Goal: Task Accomplishment & Management: Use online tool/utility

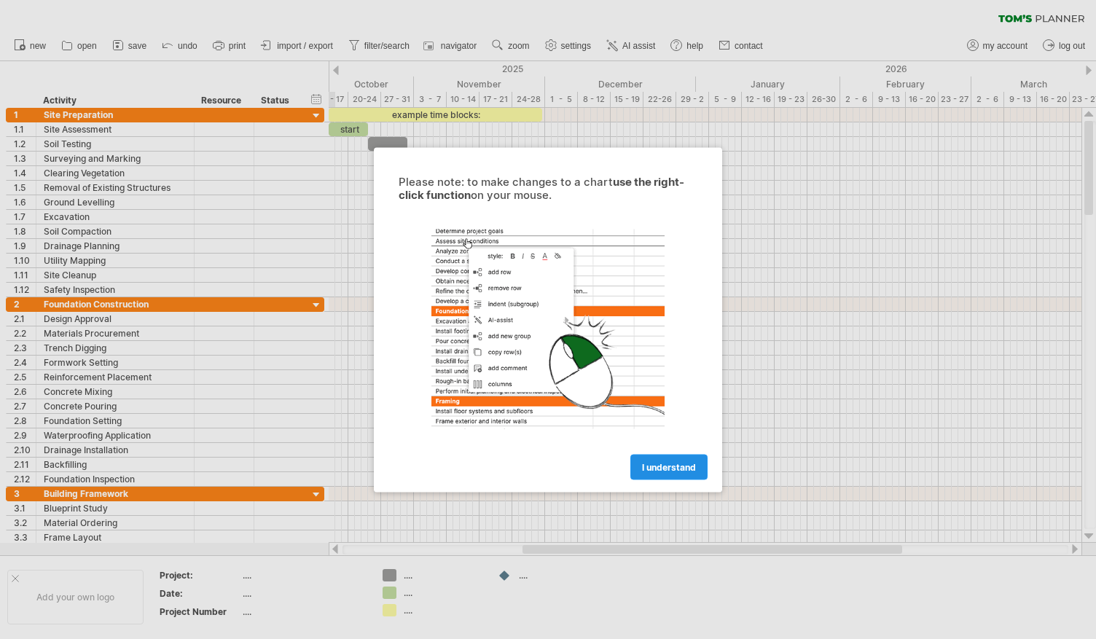
click at [664, 470] on span "I understand" at bounding box center [669, 466] width 54 height 11
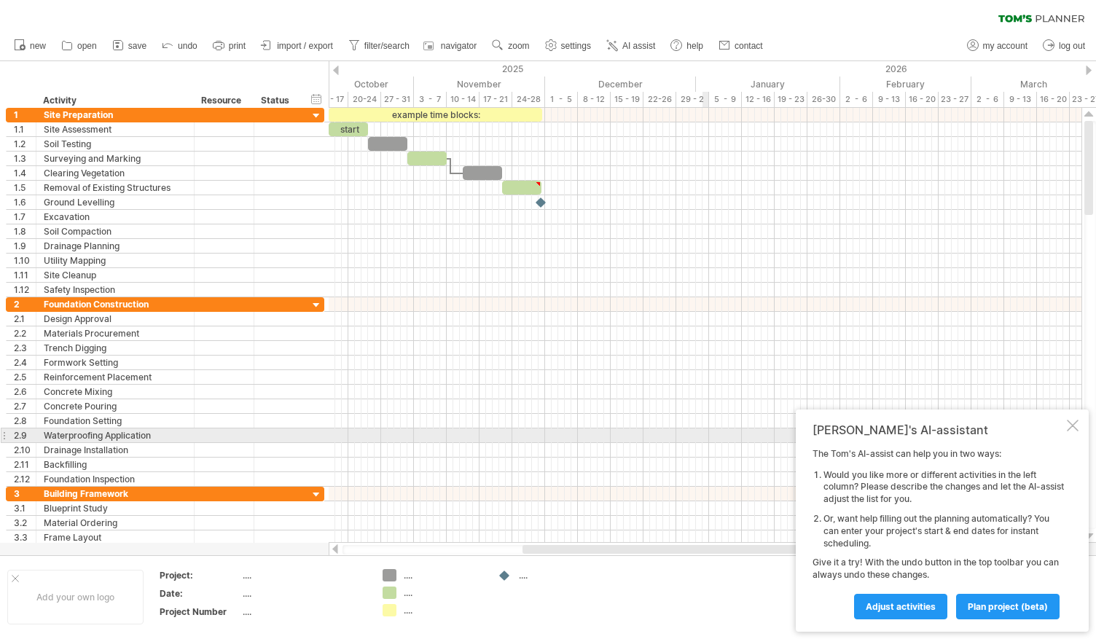
click at [1081, 428] on div "[PERSON_NAME]'s AI-assistant The [PERSON_NAME]'s AI-assist can help you in two …" at bounding box center [942, 520] width 293 height 222
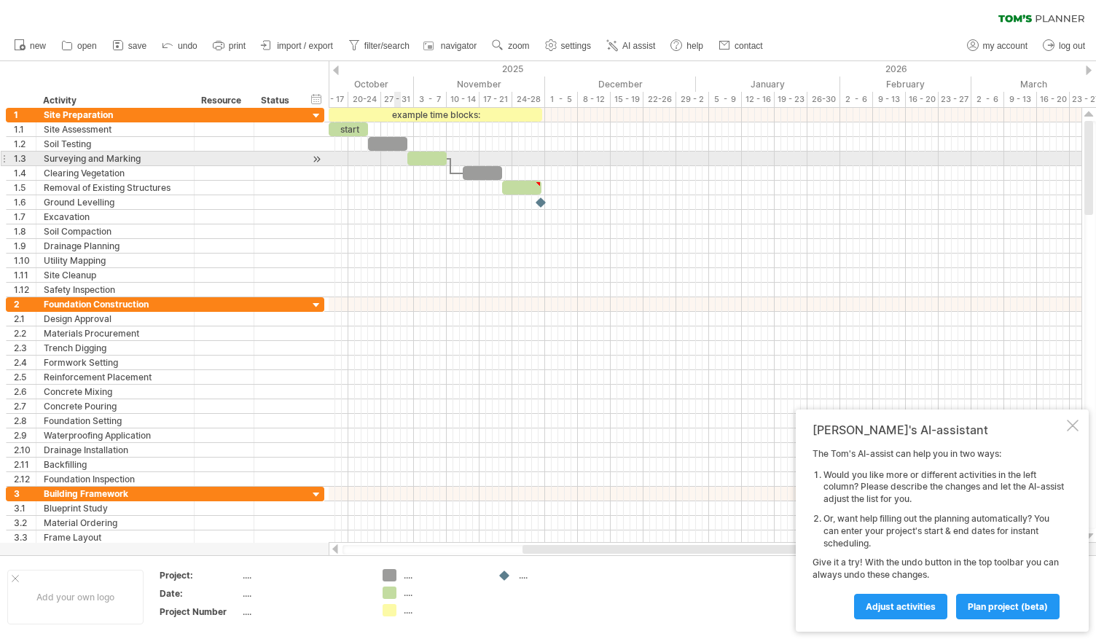
drag, startPoint x: 399, startPoint y: 166, endPoint x: 428, endPoint y: 162, distance: 29.5
click at [402, 165] on div at bounding box center [705, 202] width 753 height 189
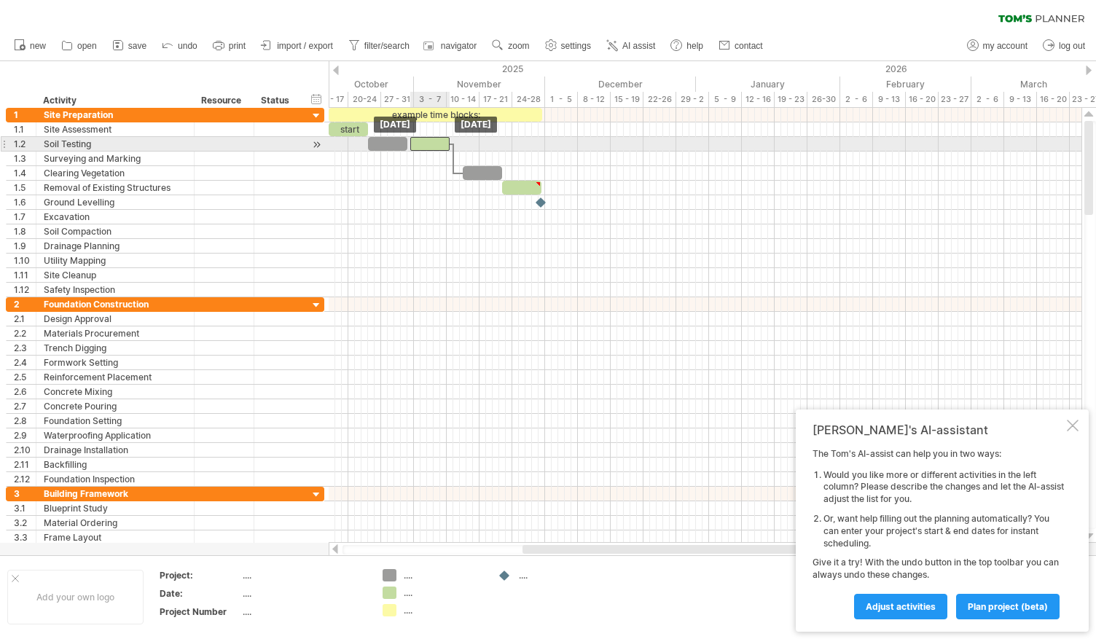
drag, startPoint x: 432, startPoint y: 161, endPoint x: 436, endPoint y: 148, distance: 13.6
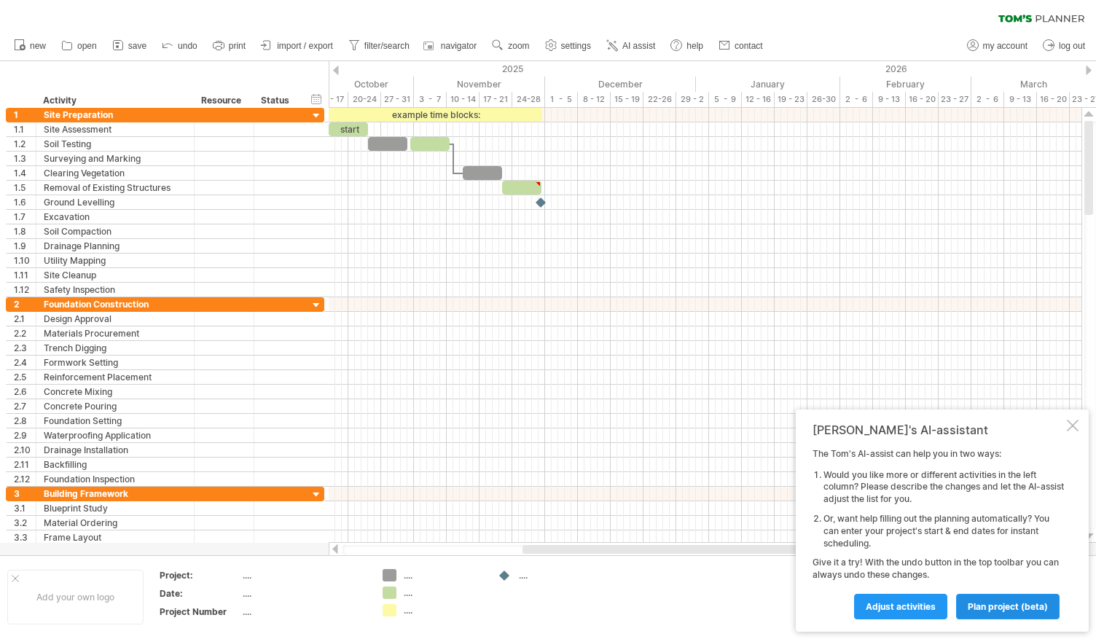
click at [1015, 608] on span "plan project (beta)" at bounding box center [1008, 606] width 80 height 11
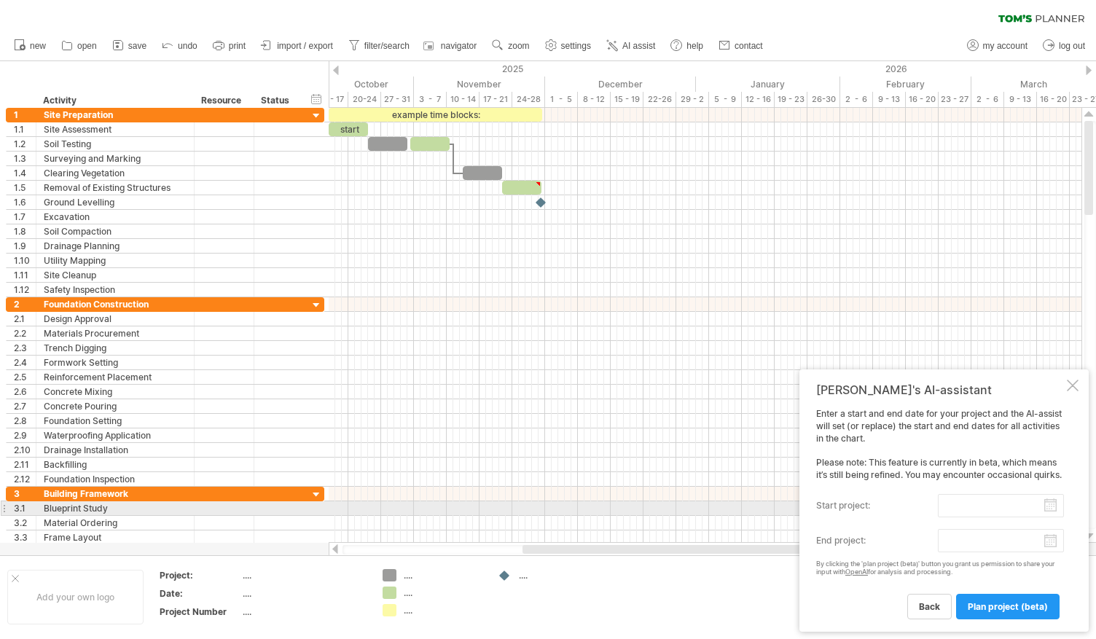
click at [1051, 503] on input "start project:" at bounding box center [1001, 505] width 126 height 23
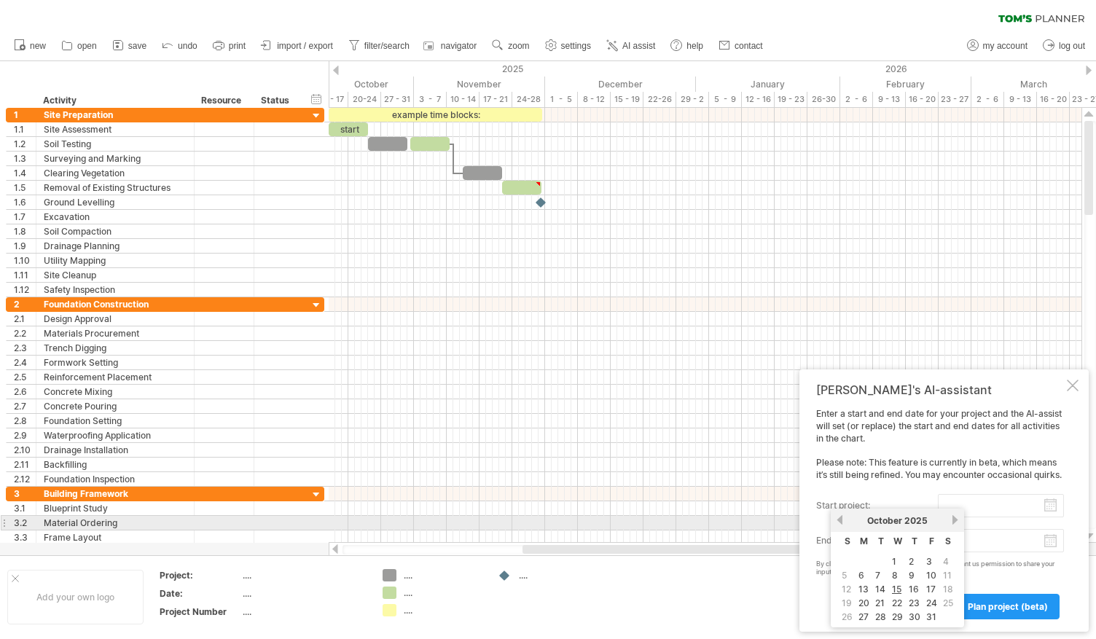
click at [955, 520] on link "next" at bounding box center [954, 519] width 11 height 11
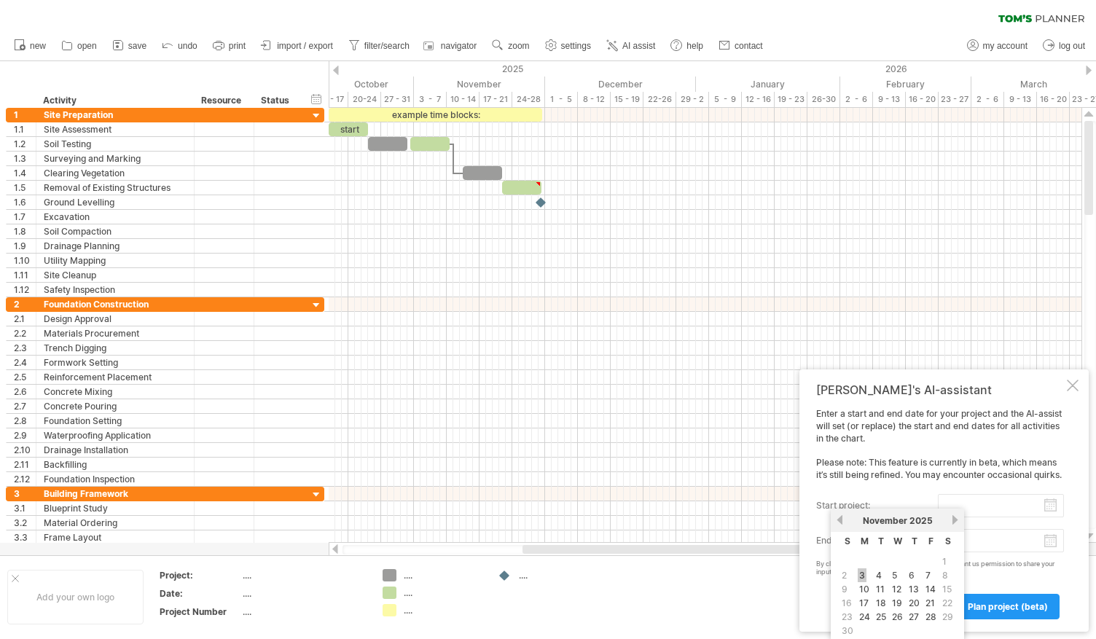
click at [862, 579] on link "3" at bounding box center [862, 575] width 9 height 14
type input "********"
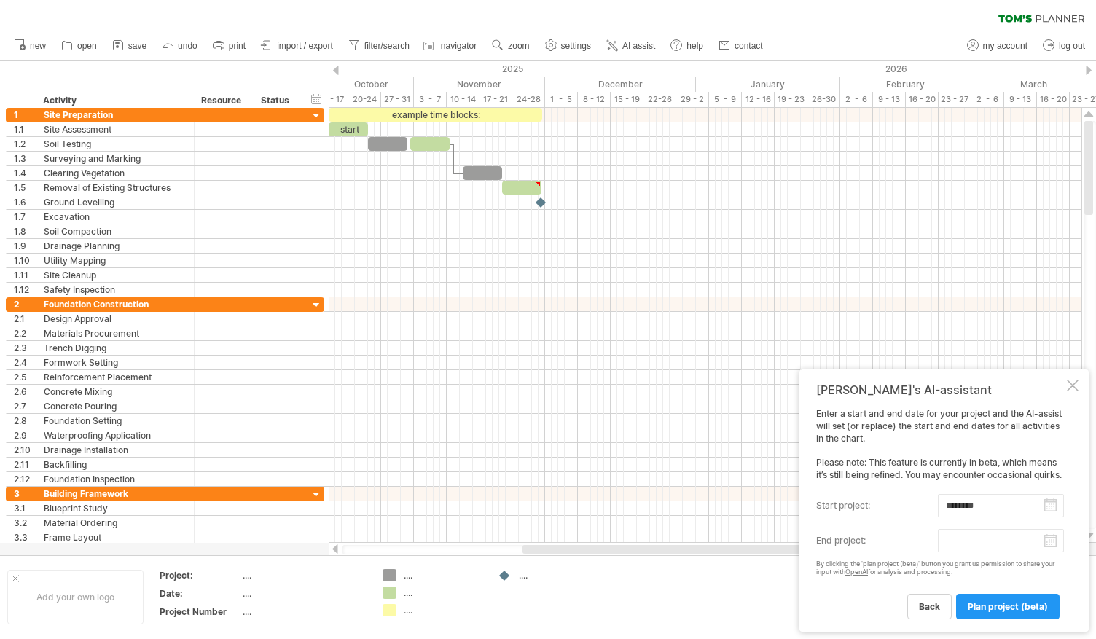
click at [1049, 544] on body "progress(100%) Trying to reach [DOMAIN_NAME] Connected again... 0% clear filter…" at bounding box center [548, 321] width 1096 height 642
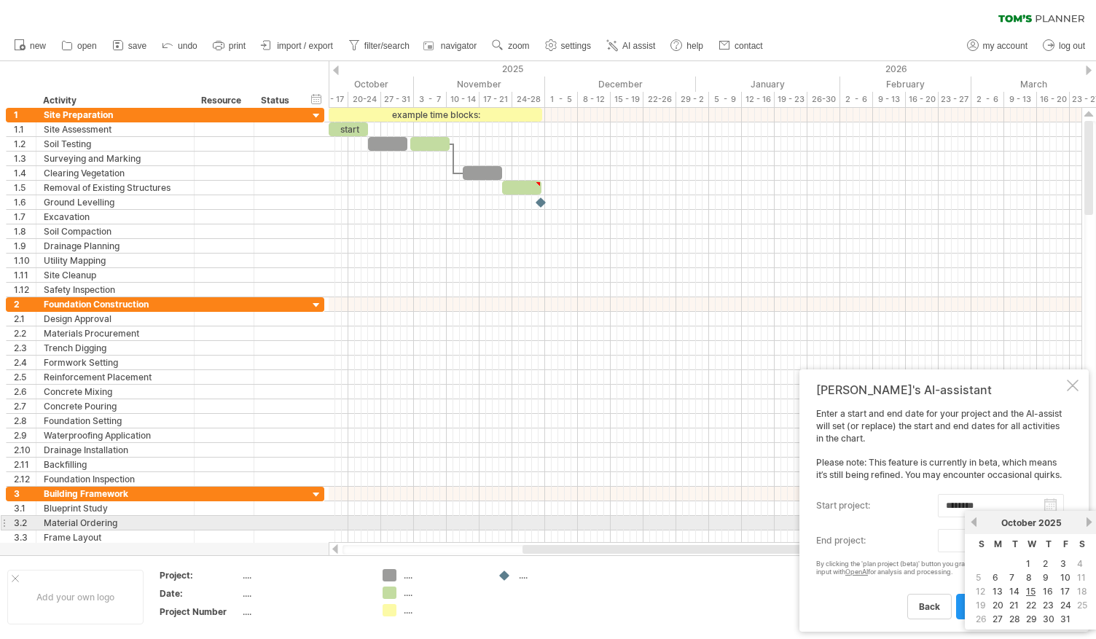
click at [1089, 523] on link "next" at bounding box center [1088, 522] width 11 height 11
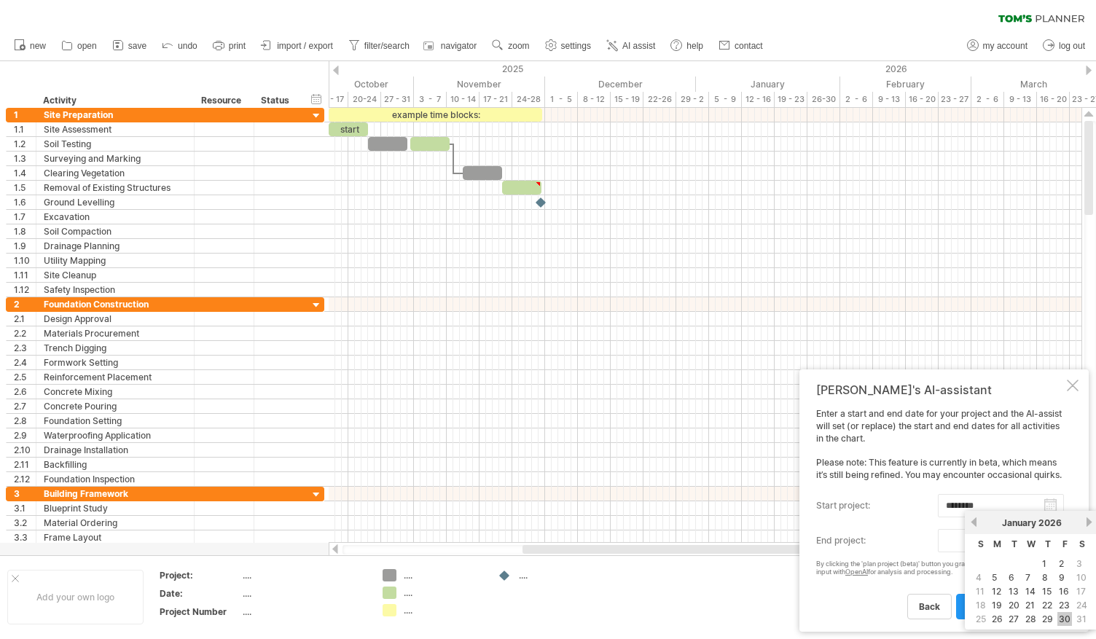
click at [1069, 615] on link "30" at bounding box center [1064, 619] width 15 height 14
type input "********"
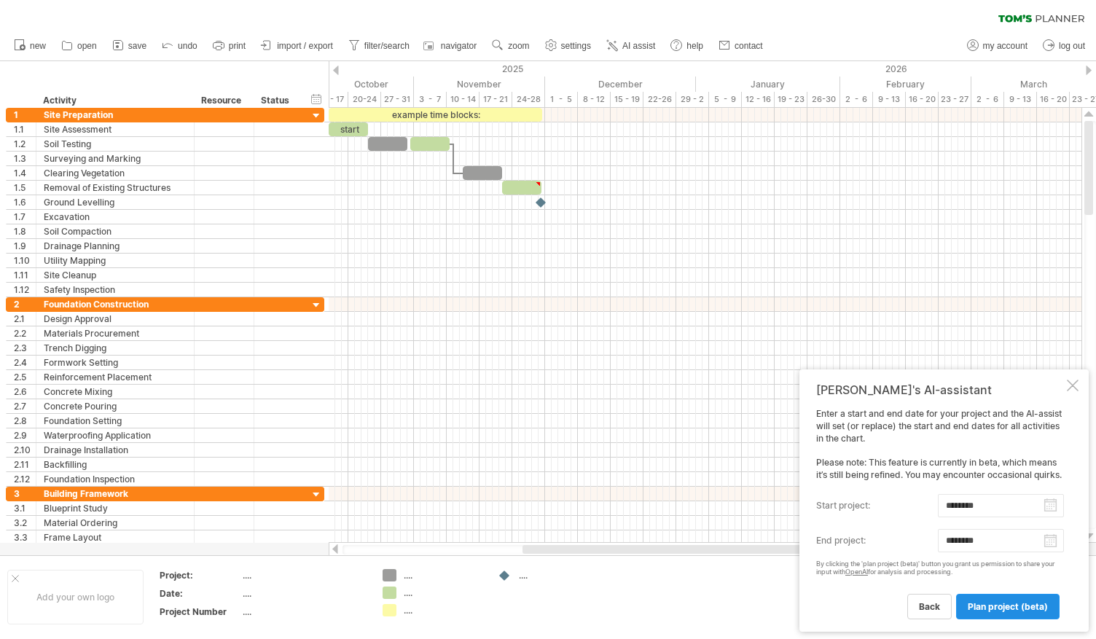
click at [1000, 609] on span "plan project (beta)" at bounding box center [1008, 606] width 80 height 11
